Goal: Task Accomplishment & Management: Manage account settings

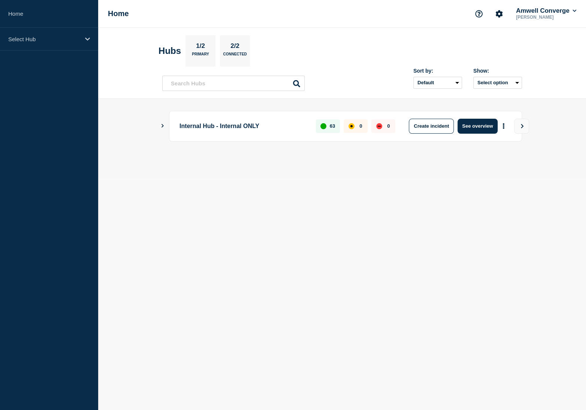
click at [37, 53] on aside "Home Select Hub" at bounding box center [49, 205] width 98 height 410
click at [49, 38] on p "Select Hub" at bounding box center [44, 39] width 72 height 6
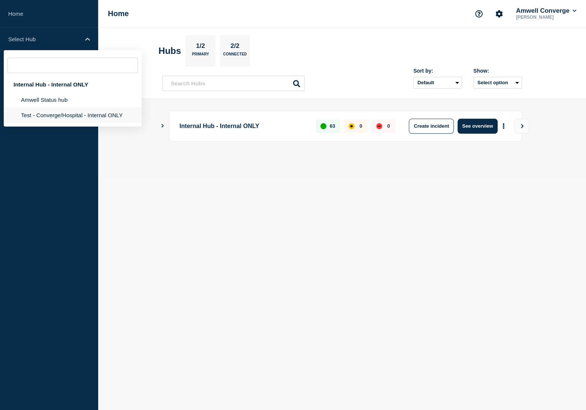
click at [60, 123] on li "Test - Converge/Hospital - Internal ONLY" at bounding box center [73, 114] width 138 height 15
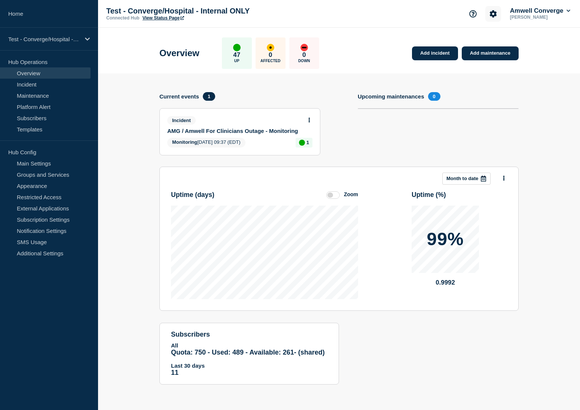
click at [493, 10] on icon "Account settings" at bounding box center [493, 13] width 7 height 7
click at [483, 46] on link "Team Members" at bounding box center [492, 44] width 39 height 6
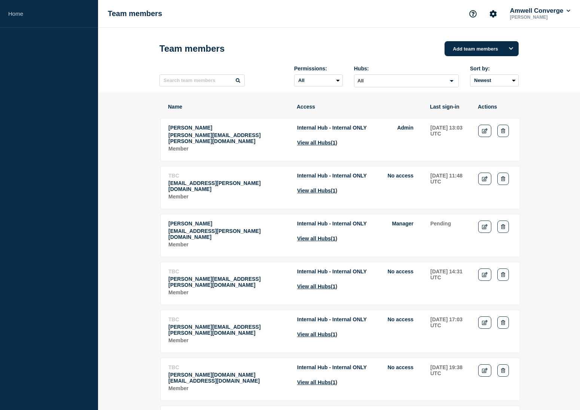
click at [220, 90] on div "Permissions: All Admin Manager Editor No access Hubs: All Loading... Sort by: N…" at bounding box center [339, 76] width 359 height 33
click at [219, 87] on input "text" at bounding box center [202, 81] width 85 height 12
type input "nelson"
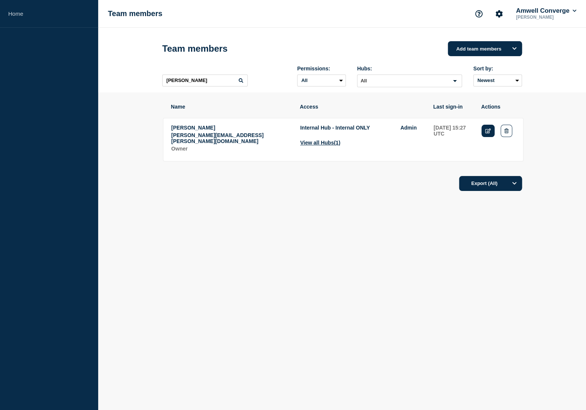
click at [486, 133] on icon "Edit" at bounding box center [488, 130] width 6 height 5
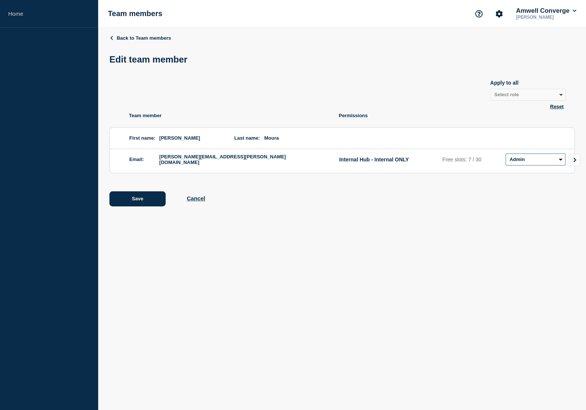
click at [518, 161] on select "Admin Manager Editor No access" at bounding box center [535, 160] width 60 height 12
click at [505, 158] on select "Admin Manager Editor No access" at bounding box center [535, 160] width 60 height 12
click at [574, 162] on icon "Go to Connected Hubs" at bounding box center [574, 160] width 3 height 4
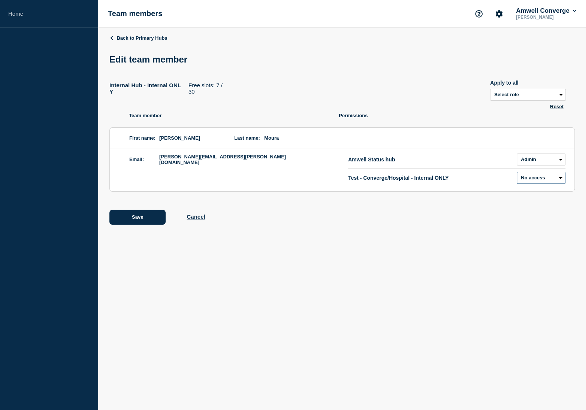
click at [556, 179] on select "Admin Manager Editor No access" at bounding box center [540, 178] width 49 height 12
select select "1"
click at [516, 176] on select "Admin Manager Editor No access" at bounding box center [540, 178] width 49 height 12
click at [134, 225] on button "Save" at bounding box center [137, 217] width 56 height 15
